Goal: Ask a question

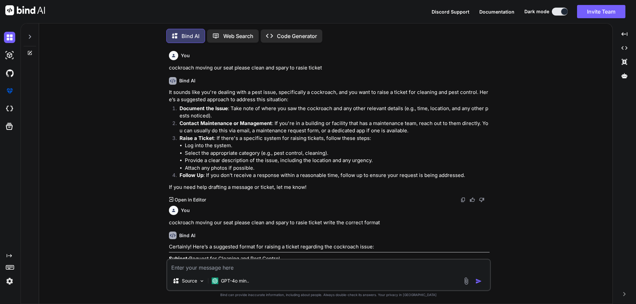
scroll to position [147, 0]
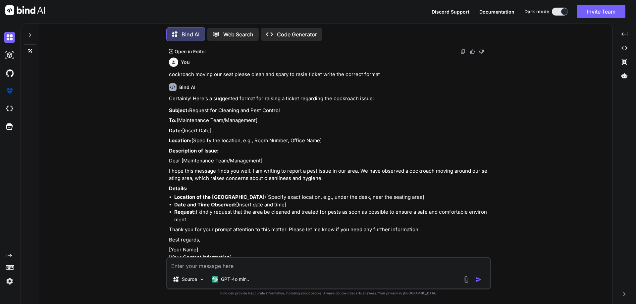
type textarea "h"
type textarea "x"
type textarea "ho"
type textarea "x"
type textarea "how"
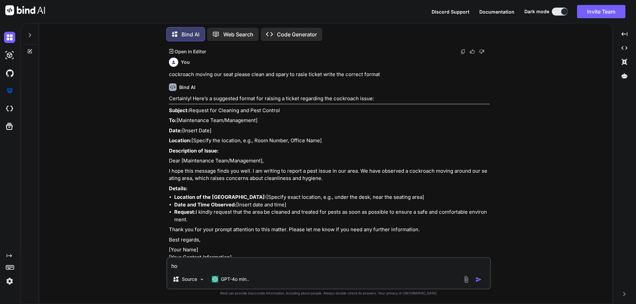
type textarea "x"
type textarea "how"
type textarea "x"
type textarea "how t"
type textarea "x"
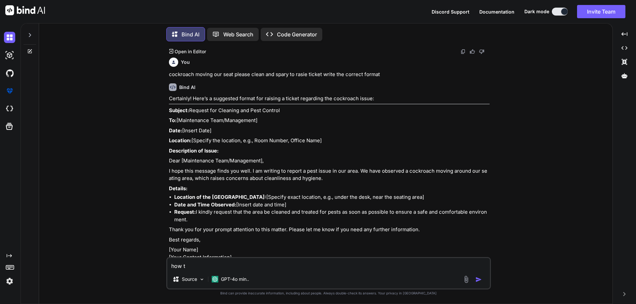
type textarea "how to"
type textarea "x"
type textarea "how to"
type textarea "x"
type textarea "how to f"
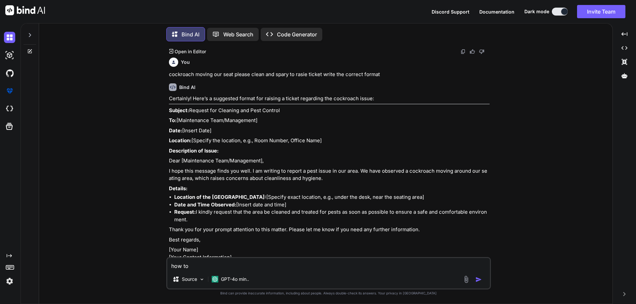
type textarea "x"
type textarea "how to fi"
type textarea "x"
type textarea "how to fix"
type textarea "x"
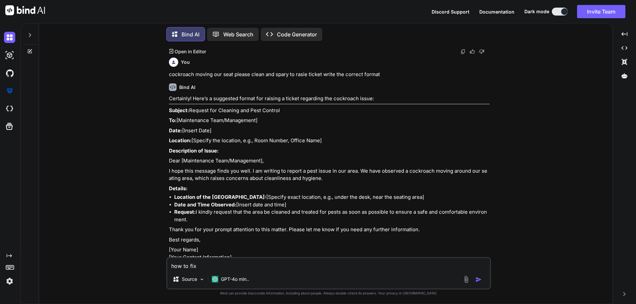
type textarea "how to fix"
type textarea "x"
type textarea "how to fix f"
type textarea "x"
type textarea "how to fix fo"
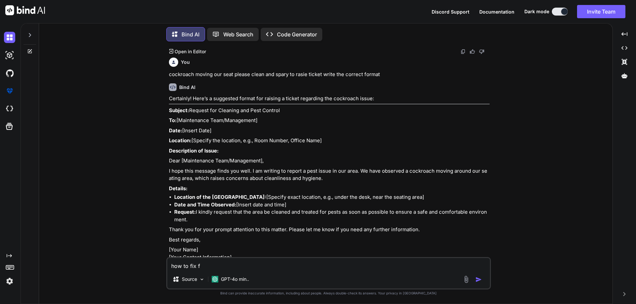
type textarea "x"
type textarea "how to fix [PERSON_NAME]"
type textarea "x"
type textarea "how to fix font"
type textarea "x"
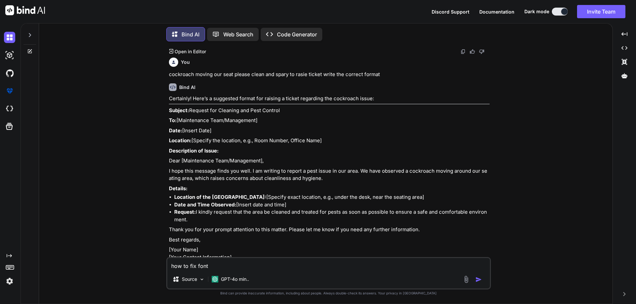
type textarea "how to fix font"
type textarea "x"
type textarea "how to fix font s"
type textarea "x"
type textarea "how to fix font si"
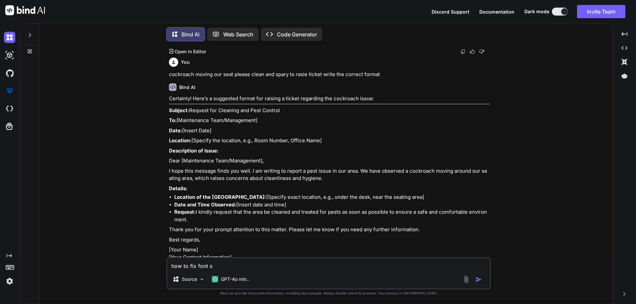
type textarea "x"
type textarea "how to fix font siz"
type textarea "x"
type textarea "how to fix font size"
type textarea "x"
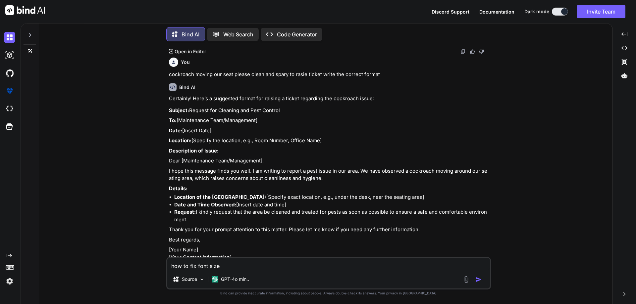
type textarea "how to fix font size"
type textarea "x"
type textarea "how to fix font size f"
type textarea "x"
type textarea "how to fix font size fo"
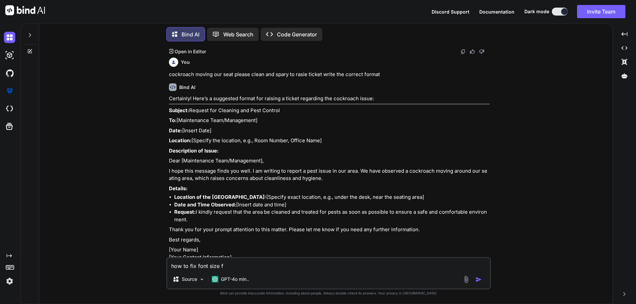
type textarea "x"
type textarea "how to fix font size for"
type textarea "x"
type textarea "how to fix font size for"
type textarea "x"
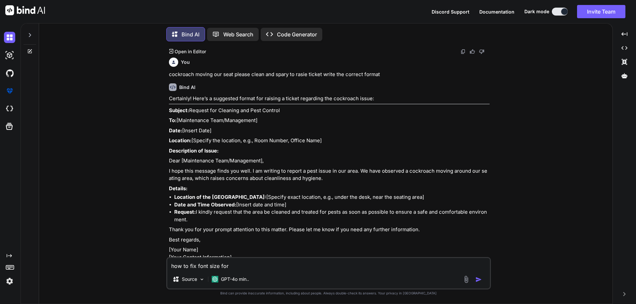
type textarea "how to fix font size for i"
type textarea "x"
type textarea "how to fix font size for in"
type textarea "x"
type textarea "how to fix font size for inp"
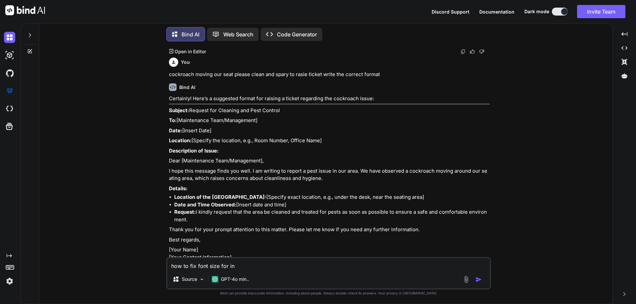
type textarea "x"
type textarea "how to fix font size for inpu"
type textarea "x"
type textarea "how to fix font size for input"
type textarea "x"
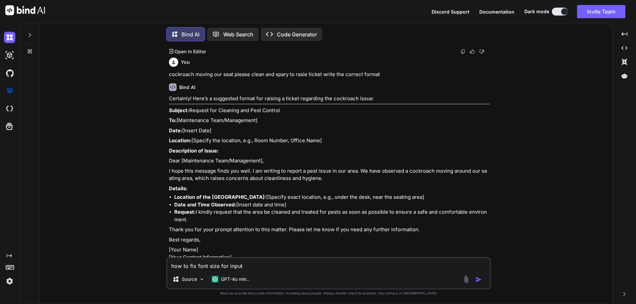
type textarea "how to fix font size for input"
type textarea "x"
type textarea "how to fix font size for input d"
type textarea "x"
type textarea "how to fix font size for input da"
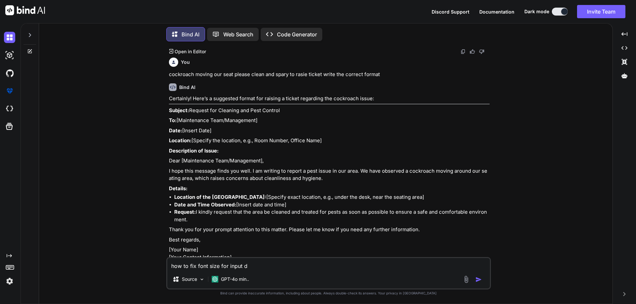
type textarea "x"
type textarea "how to fix font size for input dat"
type textarea "x"
type textarea "how to fix font size for input date"
type textarea "x"
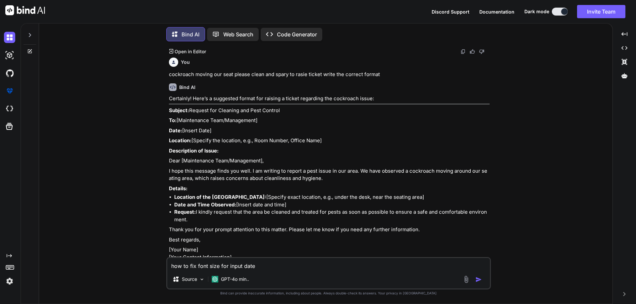
type textarea "how to fix font size for input date"
type textarea "x"
type textarea "how to fix font size for input date p"
type textarea "x"
type textarea "how to fix font size for input date pl"
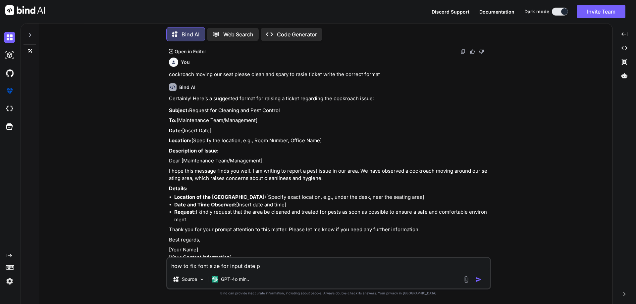
type textarea "x"
type textarea "how to fix font size for input date pla"
type textarea "x"
type textarea "how to fix font size for input date plac"
type textarea "x"
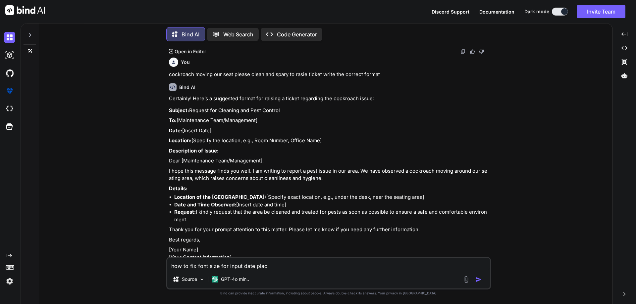
type textarea "how to fix font size for input date place"
type textarea "x"
type textarea "how to fix font size for input date placeh"
type textarea "x"
type textarea "how to fix font size for input date placeho"
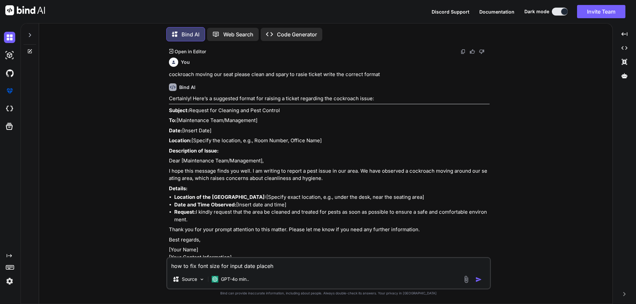
type textarea "x"
type textarea "how to fix font size for input date placehol"
type textarea "x"
type textarea "how to fix font size for input date placehold"
type textarea "x"
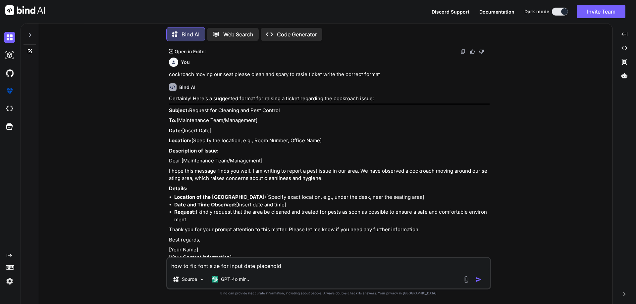
type textarea "how to fix font size for input date placeholde"
type textarea "x"
type textarea "how to fix font size for input date placeholder"
type textarea "x"
type textarea "how to fix font size for input date placeholder"
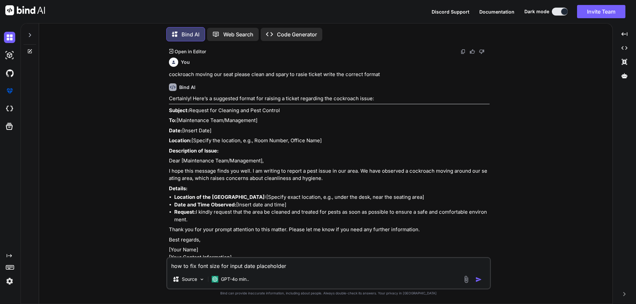
type textarea "x"
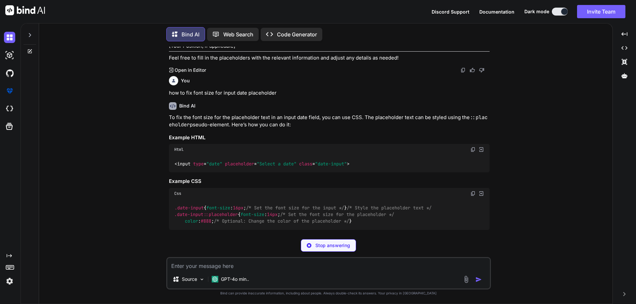
scroll to position [432, 0]
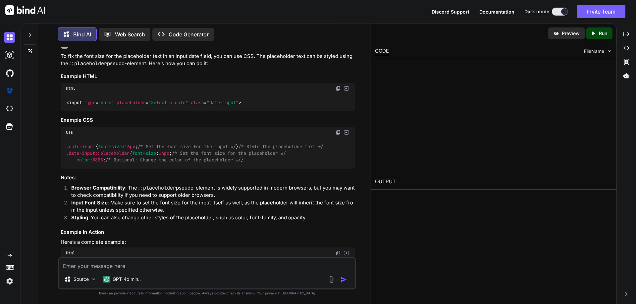
type textarea "x"
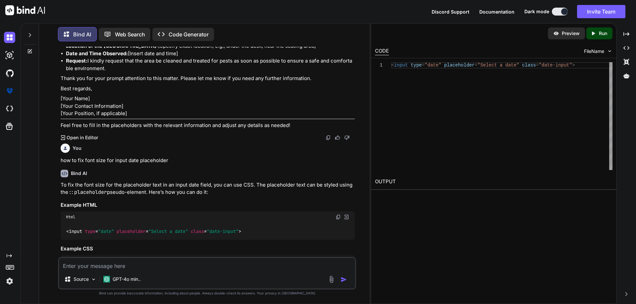
scroll to position [366, 0]
